Goal: Information Seeking & Learning: Check status

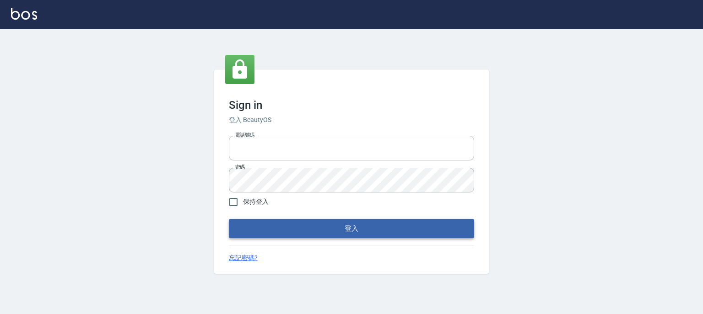
type input "0952331713"
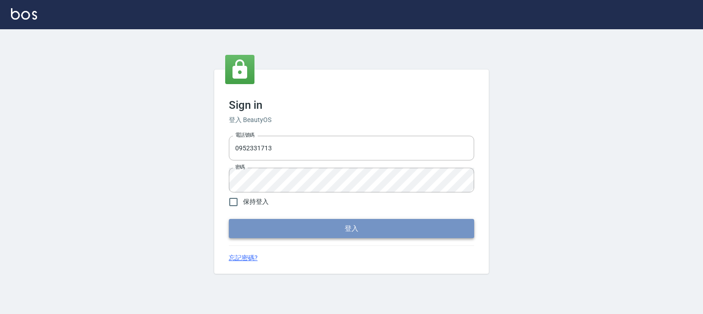
click at [344, 235] on button "登入" at bounding box center [351, 228] width 245 height 19
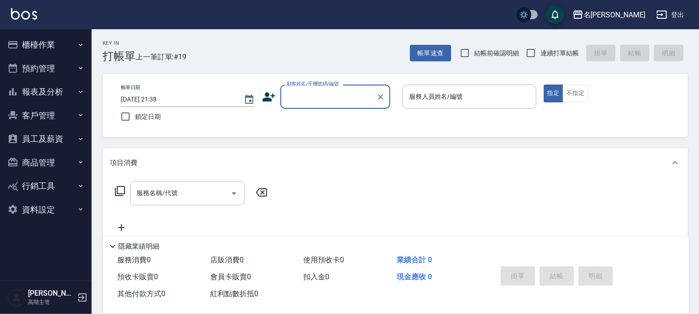
click at [635, 11] on div "名[PERSON_NAME]" at bounding box center [614, 14] width 62 height 11
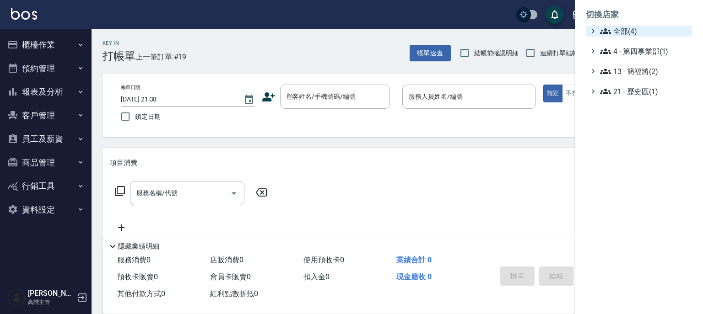
click at [630, 31] on span "全部(4)" at bounding box center [644, 31] width 88 height 11
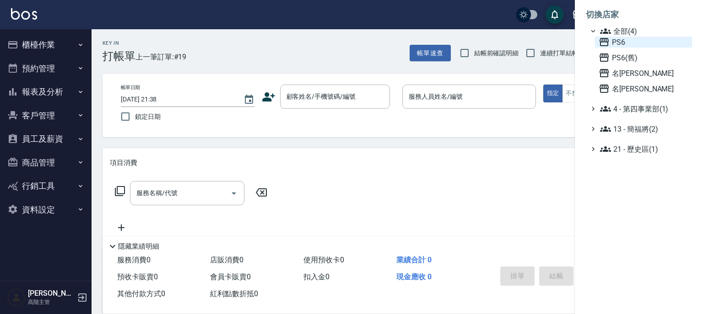
click at [621, 42] on span "PS6" at bounding box center [644, 42] width 90 height 11
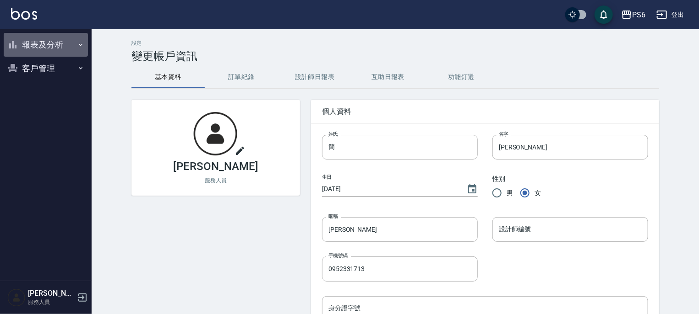
click at [79, 42] on icon "button" at bounding box center [80, 44] width 7 height 7
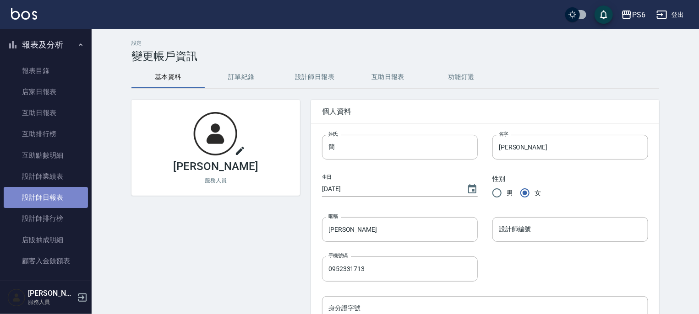
click at [57, 190] on link "設計師日報表" at bounding box center [46, 197] width 84 height 21
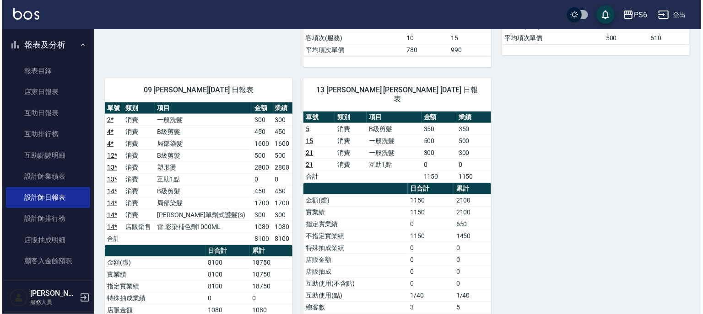
scroll to position [366, 0]
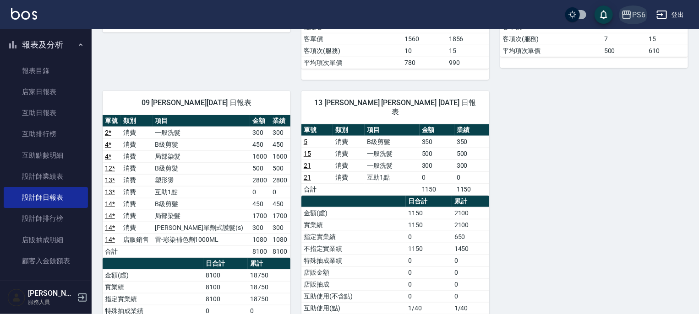
click at [637, 13] on div "PS6" at bounding box center [638, 14] width 13 height 11
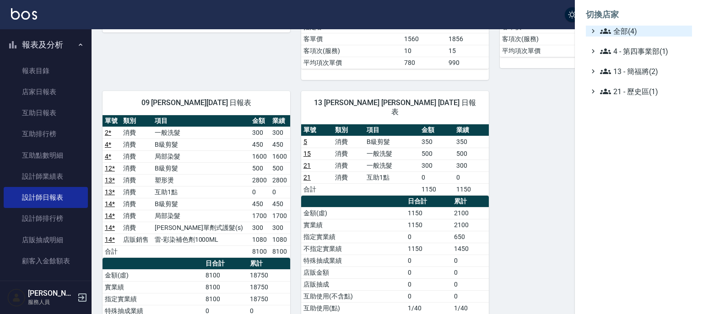
click at [625, 32] on span "全部(4)" at bounding box center [644, 31] width 88 height 11
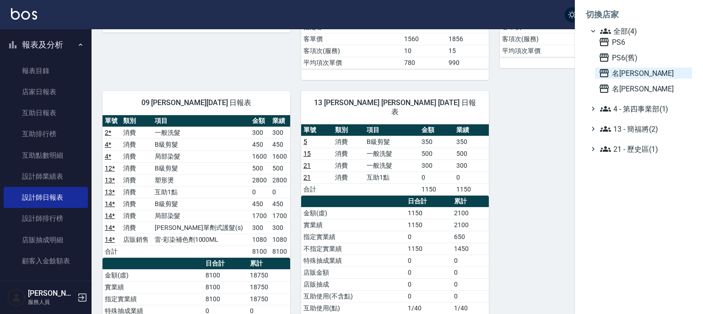
click at [621, 73] on span "名[PERSON_NAME]" at bounding box center [644, 73] width 90 height 11
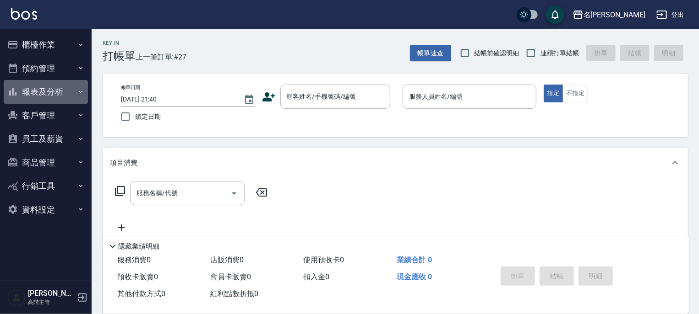
click at [76, 92] on button "報表及分析" at bounding box center [46, 92] width 84 height 24
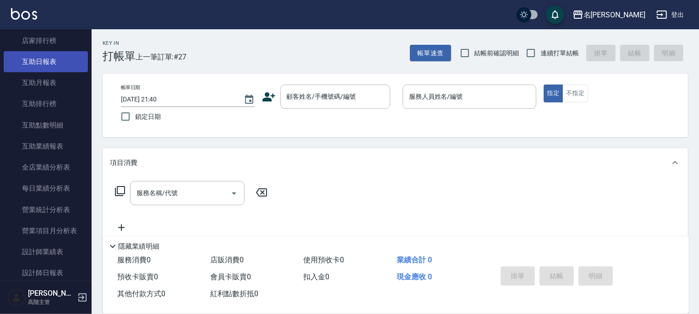
scroll to position [183, 0]
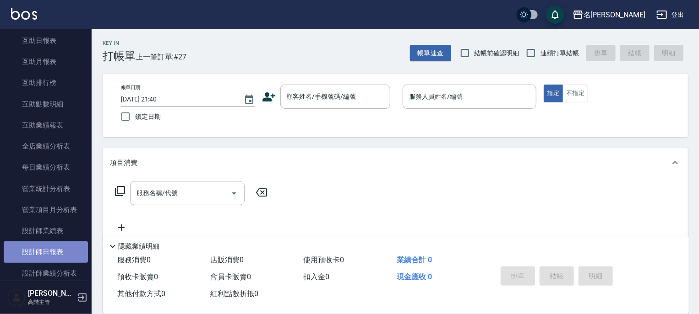
click at [47, 254] on link "設計師日報表" at bounding box center [46, 252] width 84 height 21
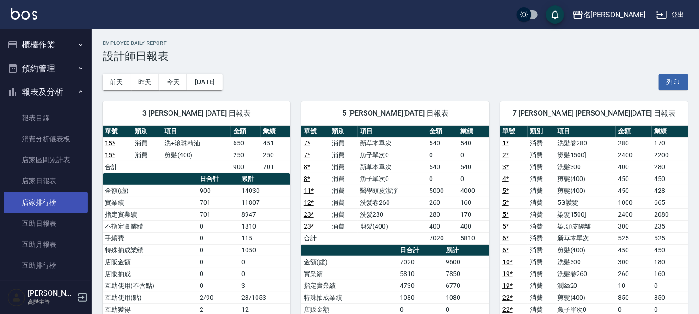
click at [51, 200] on link "店家排行榜" at bounding box center [46, 202] width 84 height 21
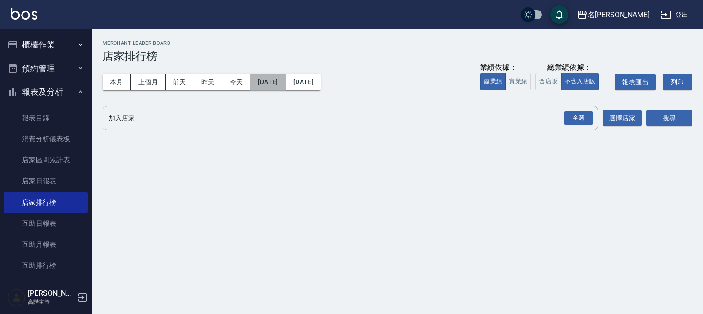
click at [275, 82] on button "2025/09/01" at bounding box center [267, 82] width 35 height 17
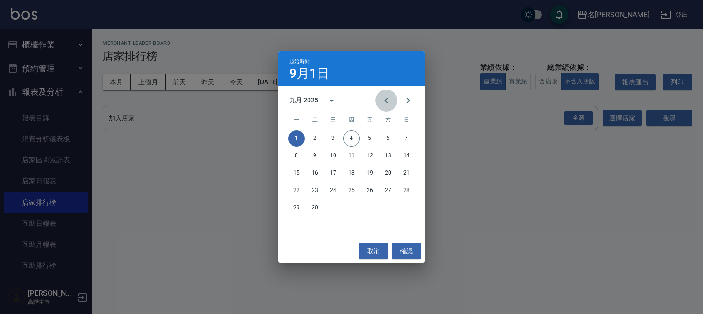
click at [385, 100] on icon "Previous month" at bounding box center [386, 100] width 3 height 5
click at [385, 99] on icon "Previous month" at bounding box center [386, 100] width 11 height 11
click at [315, 135] on button "1" at bounding box center [315, 138] width 16 height 16
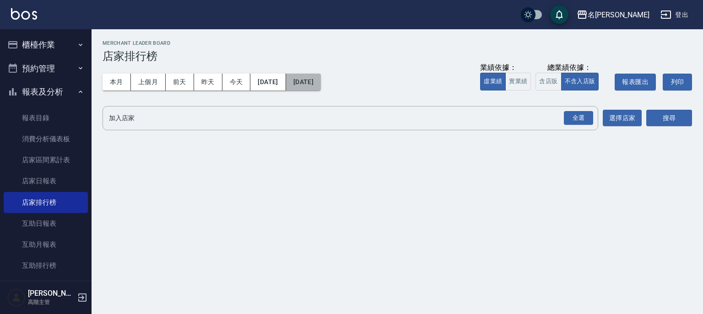
click at [321, 82] on button "2025/09/04" at bounding box center [303, 82] width 35 height 17
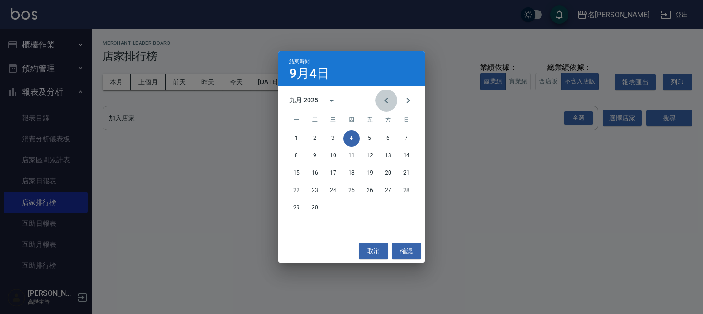
click at [388, 100] on icon "Previous month" at bounding box center [386, 100] width 11 height 11
click at [350, 206] on button "31" at bounding box center [351, 208] width 16 height 16
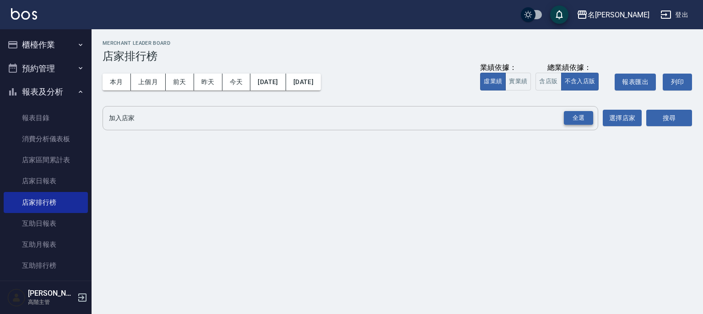
click at [582, 114] on div "全選" at bounding box center [578, 118] width 29 height 14
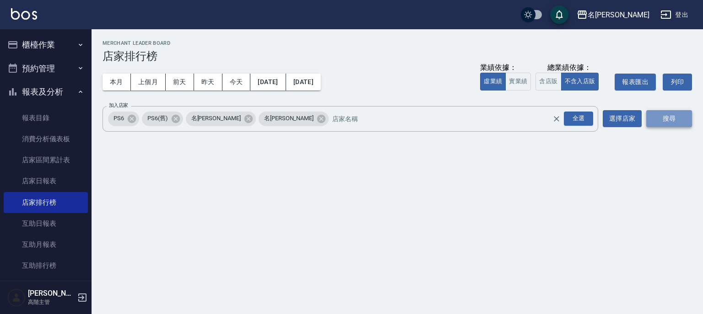
click at [668, 115] on button "搜尋" at bounding box center [669, 118] width 46 height 17
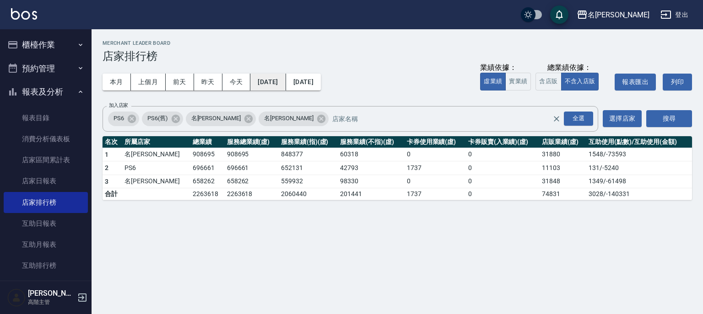
click at [286, 81] on button "2025/07/01" at bounding box center [267, 82] width 35 height 17
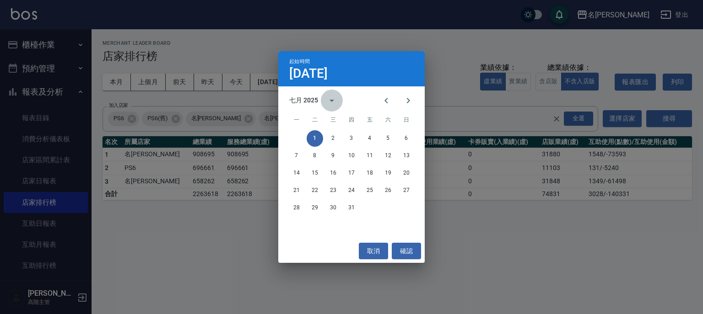
click at [331, 101] on icon "calendar view is open, switch to year view" at bounding box center [332, 101] width 5 height 2
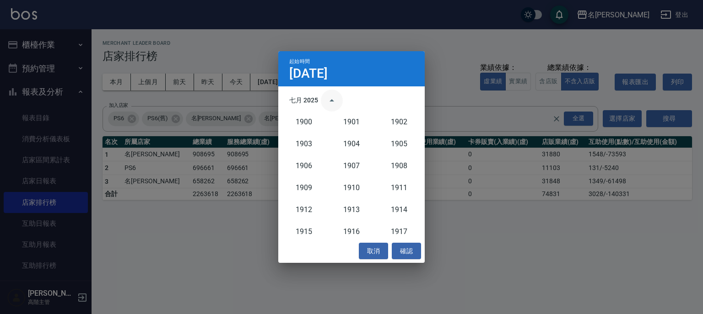
scroll to position [848, 0]
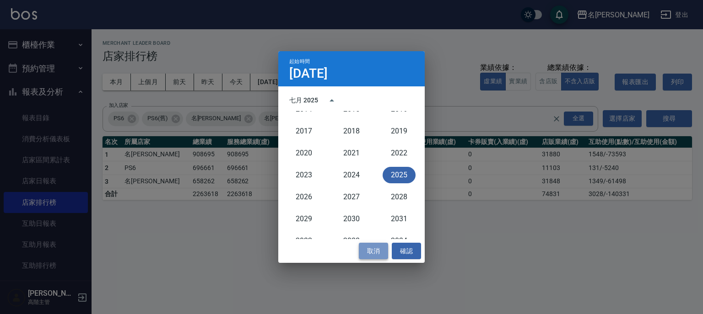
click at [379, 249] on button "取消" at bounding box center [373, 251] width 29 height 17
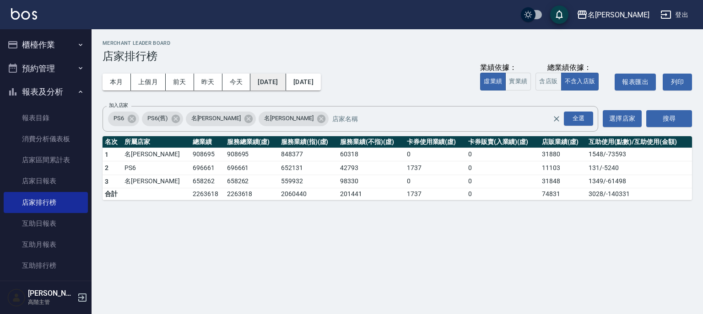
click at [286, 82] on button "2025/07/01" at bounding box center [267, 82] width 35 height 17
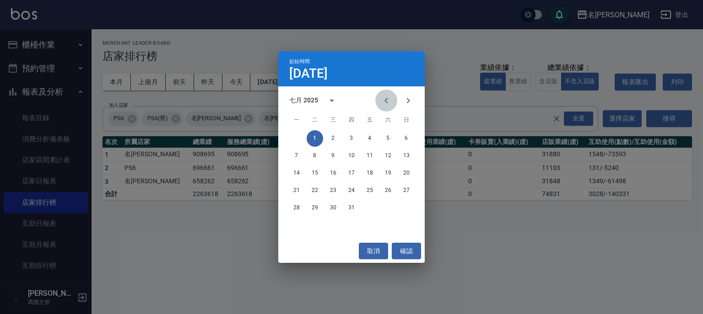
click at [388, 101] on icon "Previous month" at bounding box center [386, 100] width 11 height 11
click at [404, 135] on button "1" at bounding box center [406, 138] width 16 height 16
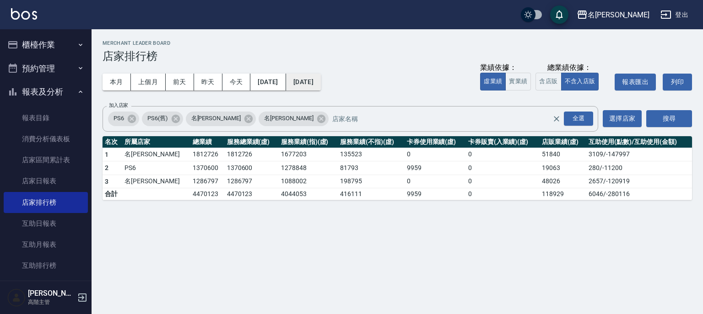
click at [321, 84] on button "2025/07/31" at bounding box center [303, 82] width 35 height 17
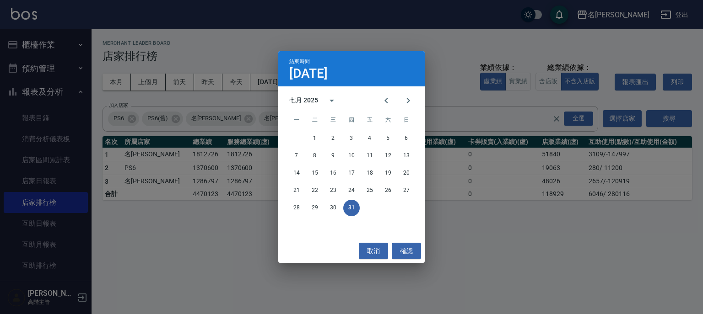
click at [352, 210] on button "31" at bounding box center [351, 208] width 16 height 16
click at [385, 98] on icon "Previous month" at bounding box center [386, 100] width 11 height 11
click at [297, 224] on button "30" at bounding box center [296, 225] width 16 height 16
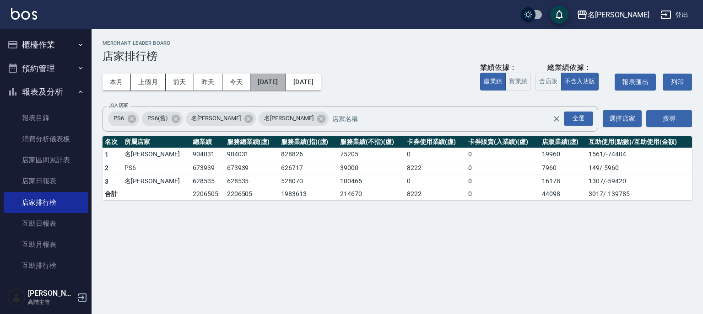
click at [281, 82] on button "2025/06/01" at bounding box center [267, 82] width 35 height 17
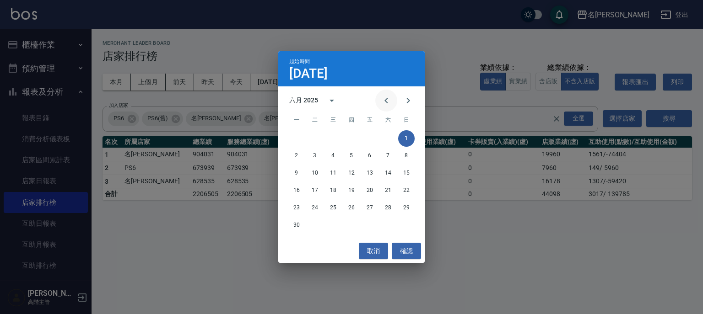
click at [386, 99] on icon "Previous month" at bounding box center [386, 100] width 3 height 5
click at [351, 135] on button "1" at bounding box center [351, 138] width 16 height 16
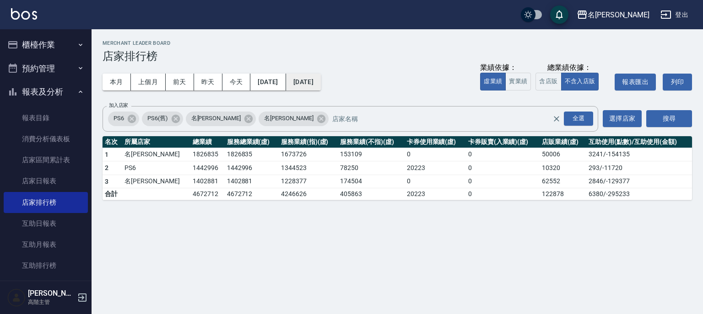
click at [321, 82] on button "2025/06/30" at bounding box center [303, 82] width 35 height 17
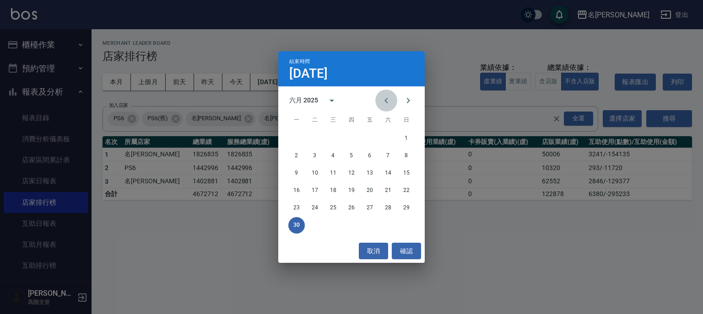
click at [386, 99] on icon "Previous month" at bounding box center [386, 100] width 3 height 5
click at [386, 208] on button "31" at bounding box center [388, 208] width 16 height 16
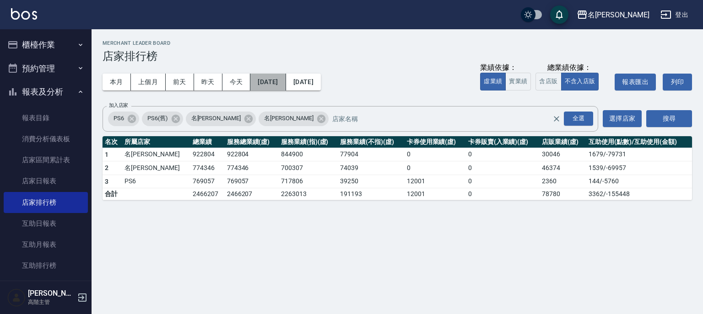
click at [284, 80] on button "2025/05/01" at bounding box center [267, 82] width 35 height 17
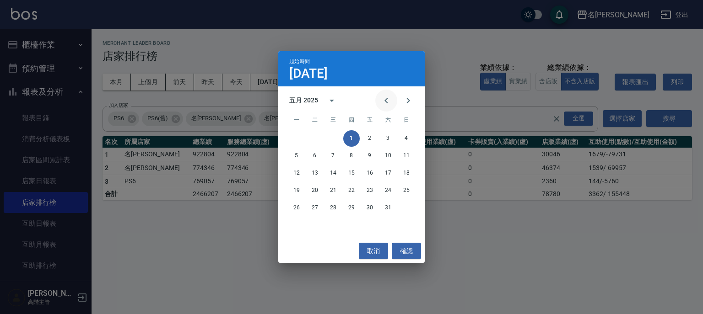
click at [386, 100] on icon "Previous month" at bounding box center [386, 100] width 11 height 11
click at [314, 138] on button "1" at bounding box center [315, 138] width 16 height 16
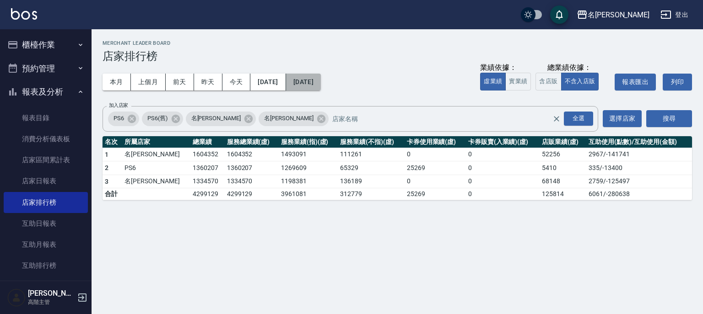
click at [321, 83] on button "2025/05/31" at bounding box center [303, 82] width 35 height 17
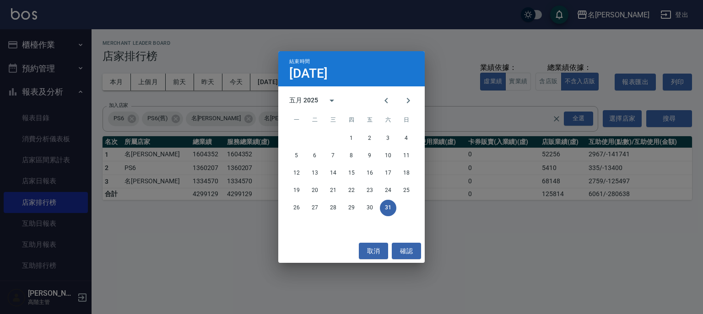
click at [387, 208] on button "31" at bounding box center [388, 208] width 16 height 16
click at [386, 97] on icon "Previous month" at bounding box center [386, 100] width 11 height 11
click at [333, 207] on button "30" at bounding box center [333, 208] width 16 height 16
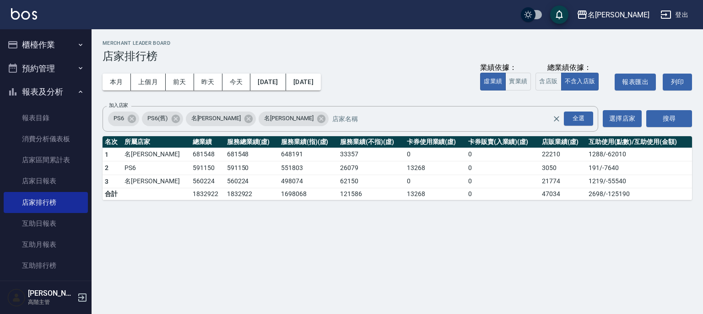
click at [680, 15] on button "登出" at bounding box center [674, 14] width 35 height 17
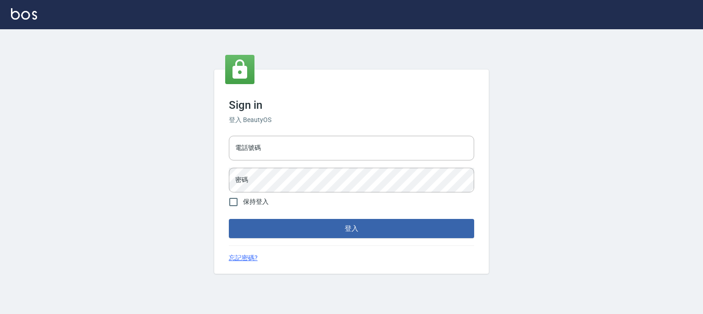
type input "0952331713"
